Goal: Task Accomplishment & Management: Complete application form

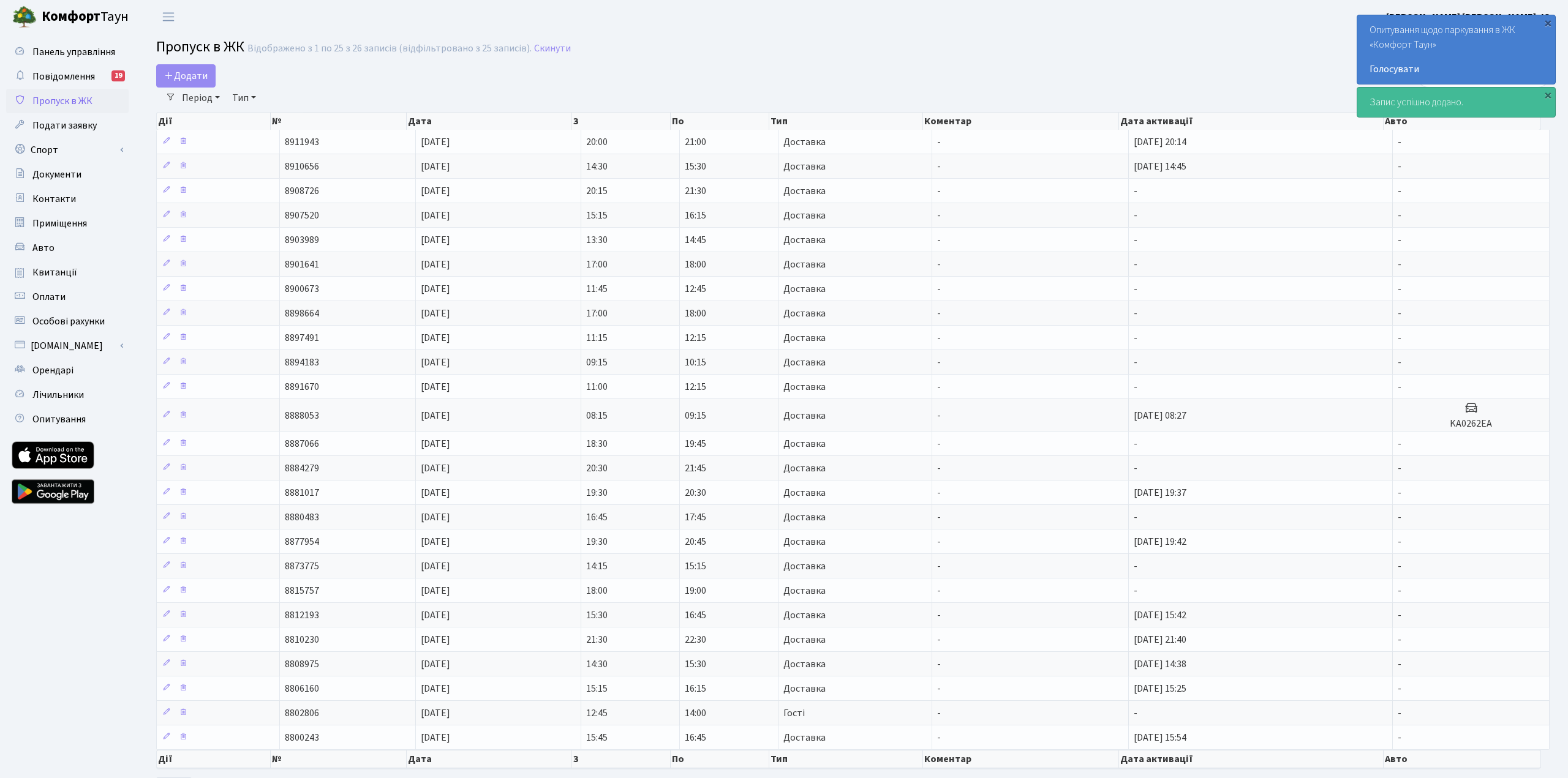
select select "25"
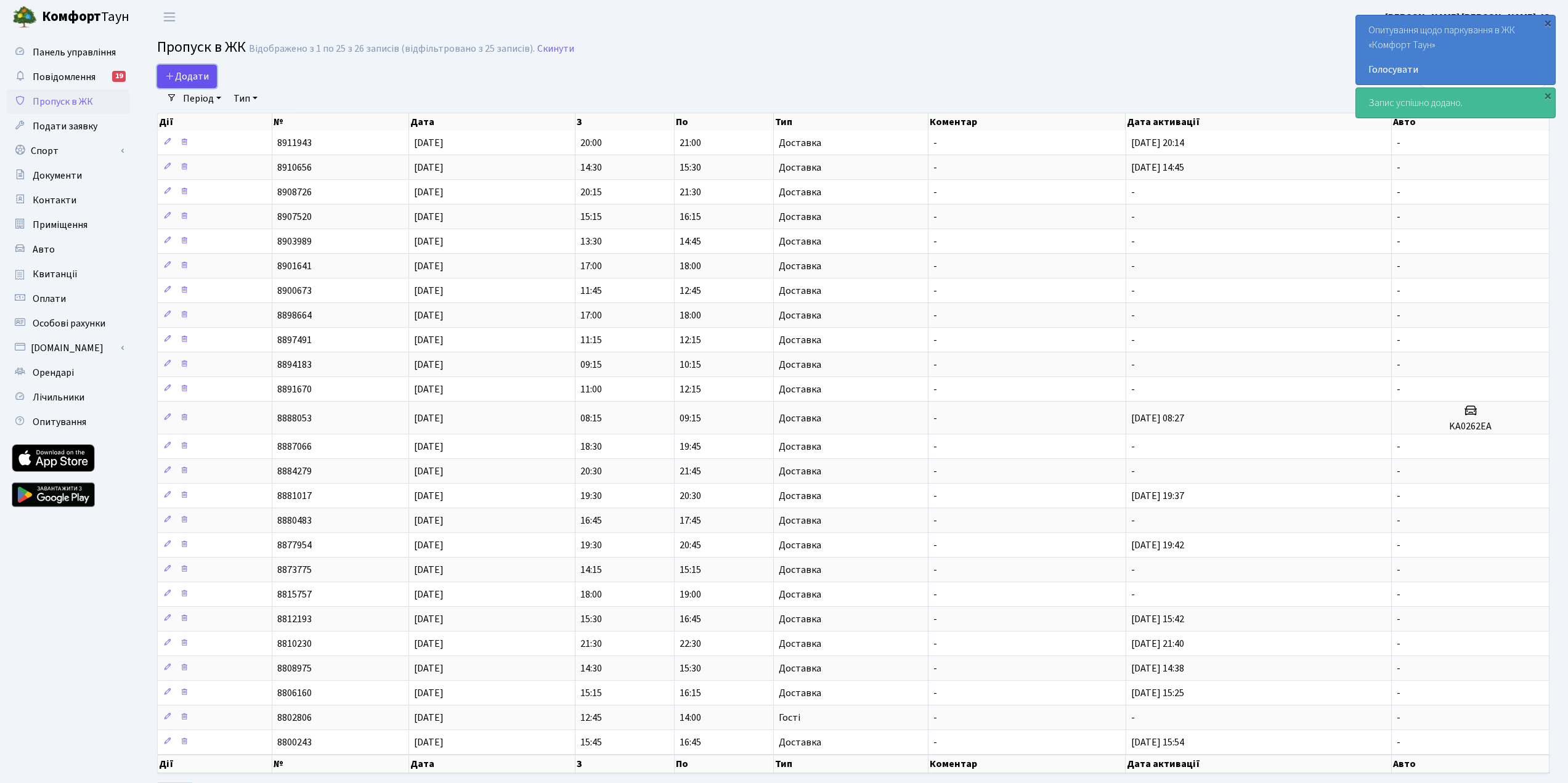
click at [195, 79] on span "Додати" at bounding box center [187, 76] width 43 height 14
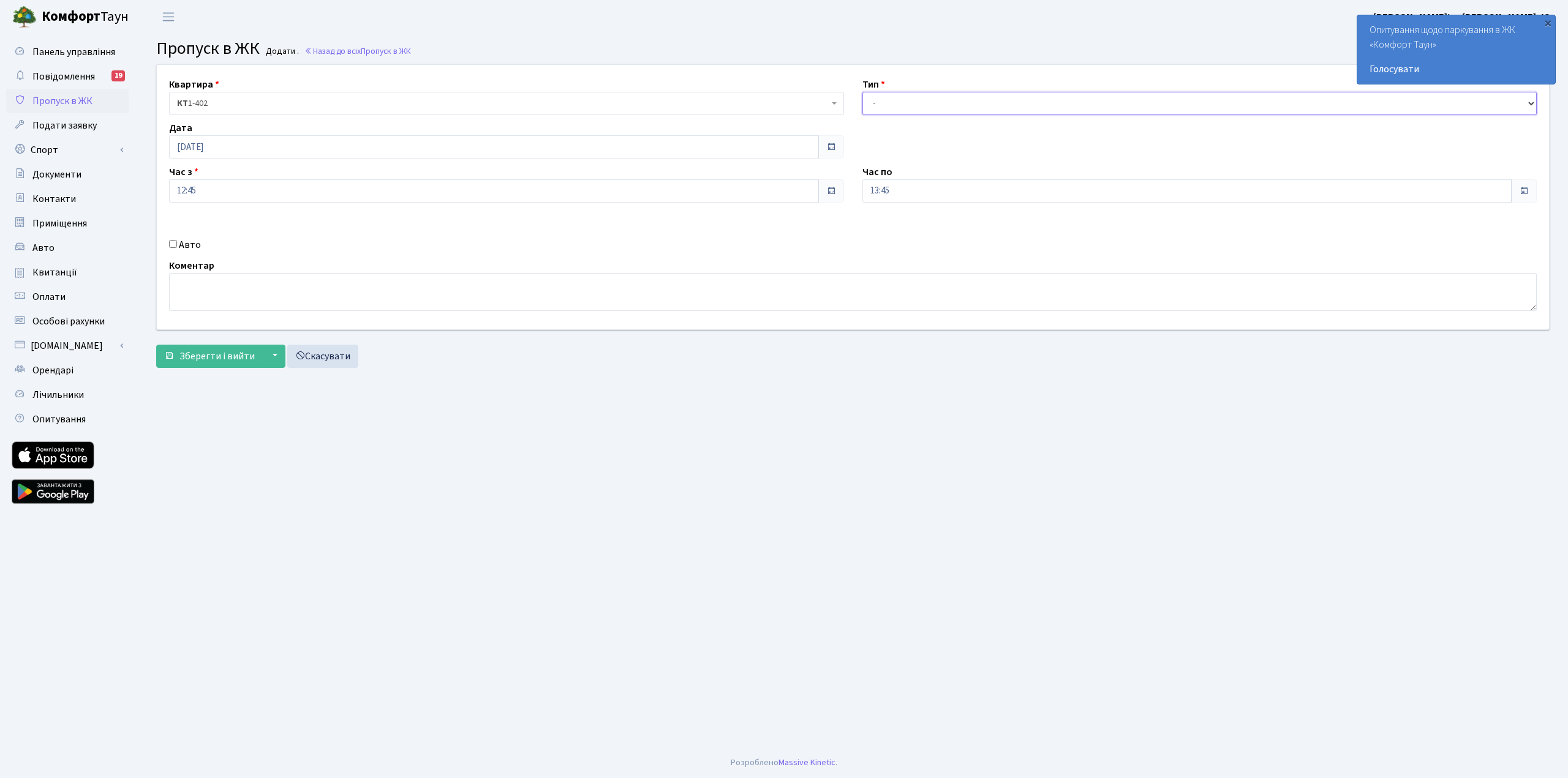
click at [934, 109] on select "- Доставка Таксі Гості Сервіс" at bounding box center [1200, 103] width 675 height 23
select select "1"
click at [862, 92] on select "- Доставка Таксі Гості Сервіс" at bounding box center [1200, 103] width 675 height 23
click at [213, 361] on span "Зберегти і вийти" at bounding box center [217, 356] width 75 height 14
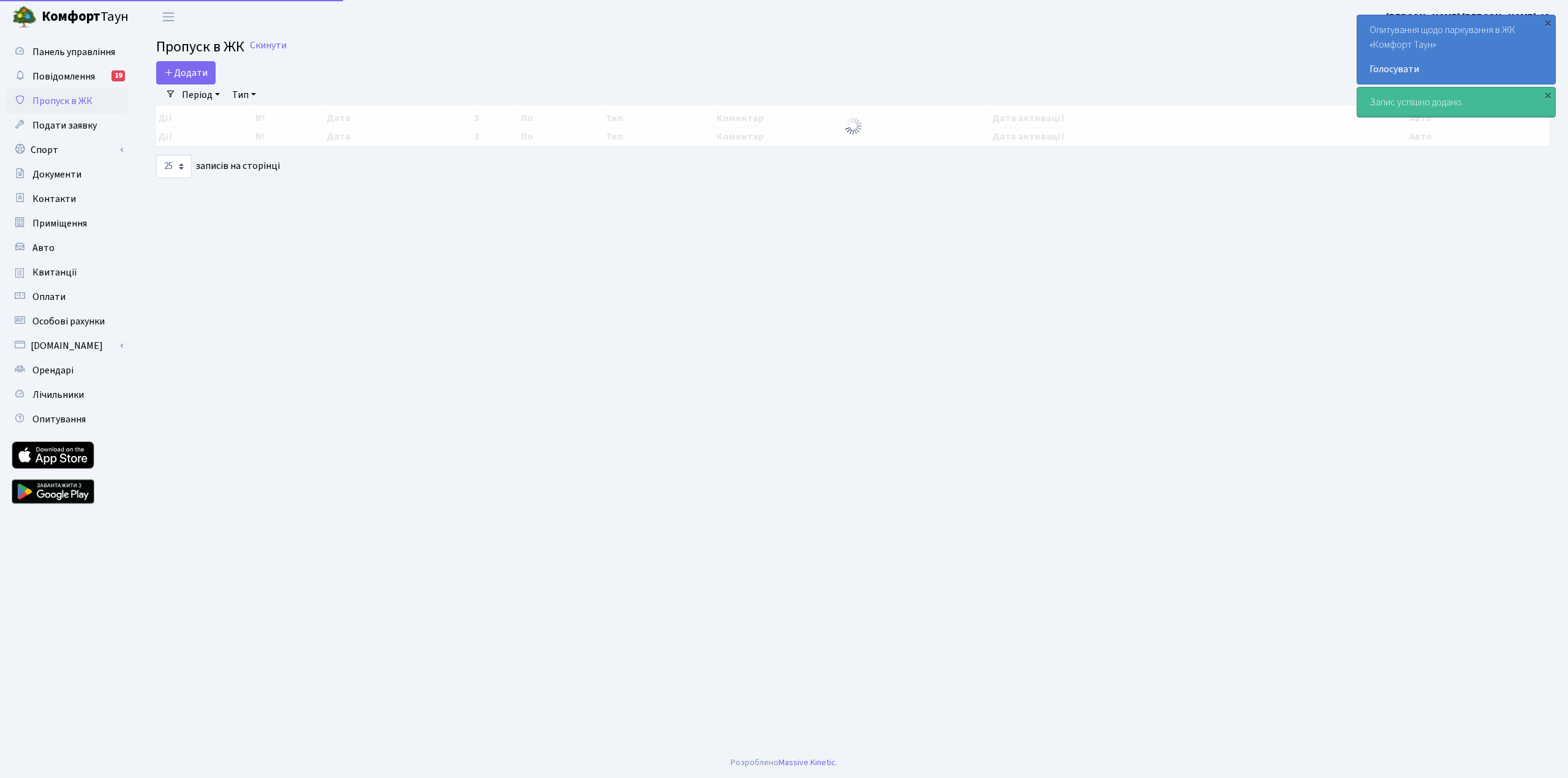
select select "25"
